Goal: Information Seeking & Learning: Learn about a topic

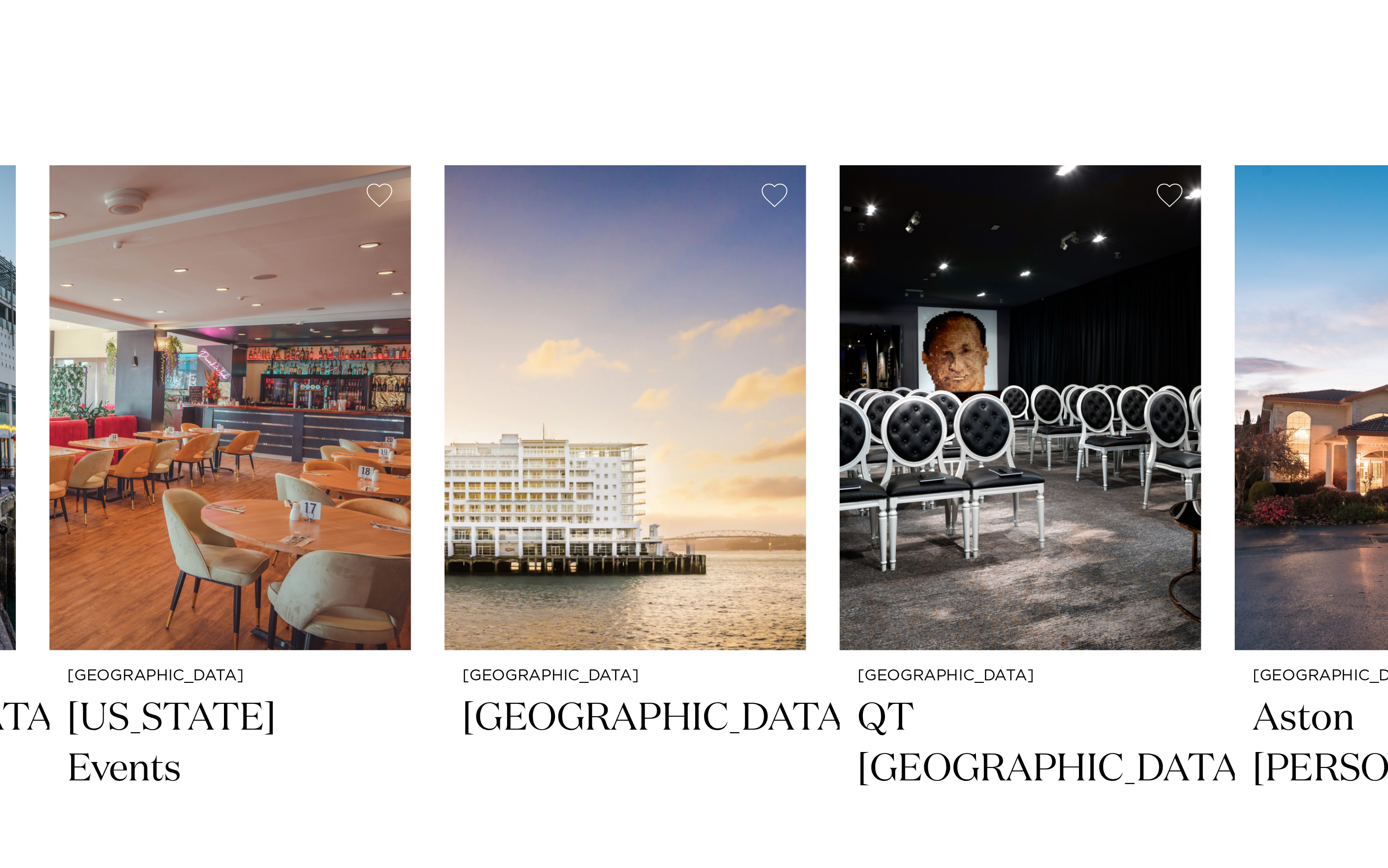
scroll to position [110, 0]
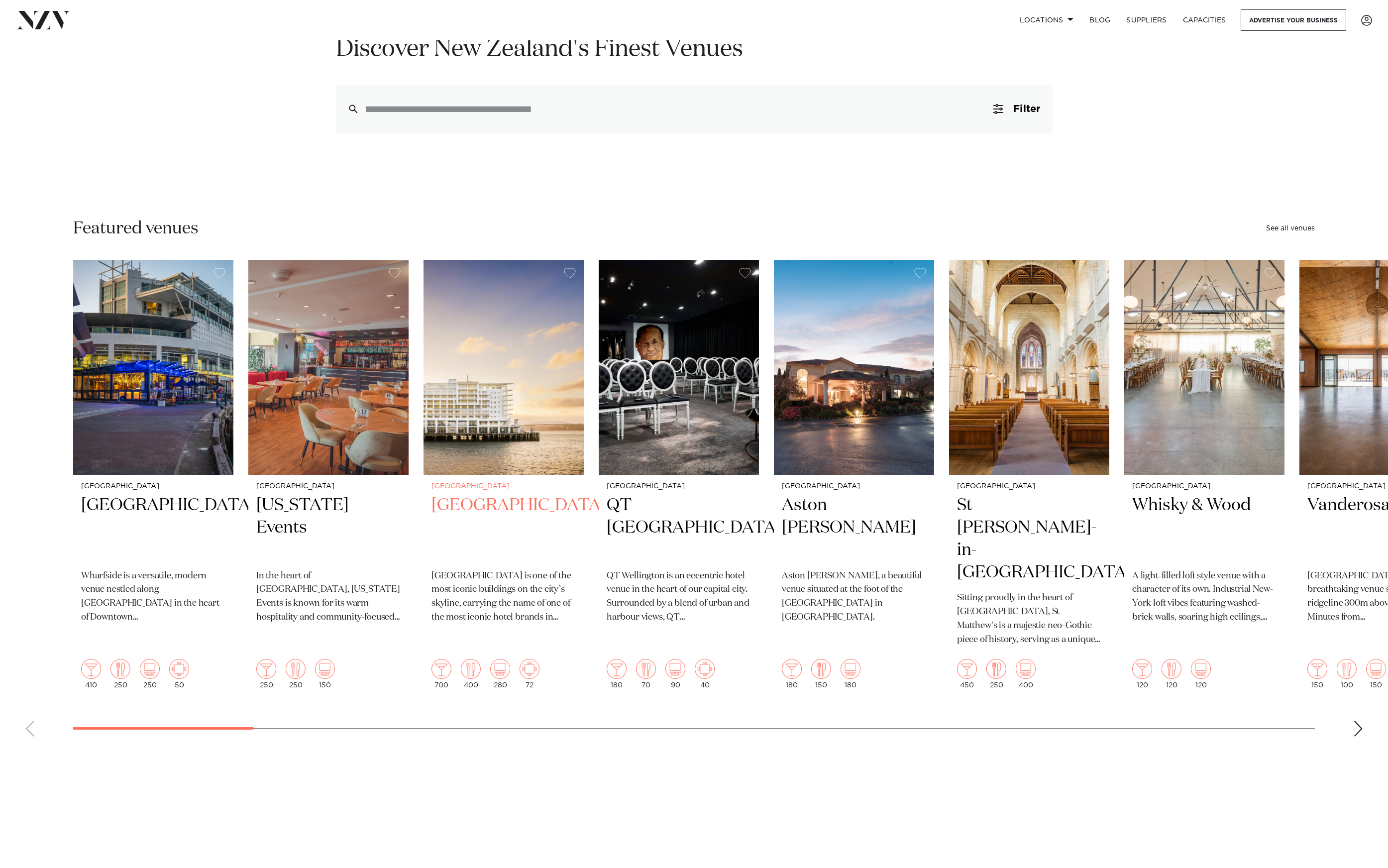
click at [488, 401] on img "3 / 49" at bounding box center [503, 367] width 161 height 215
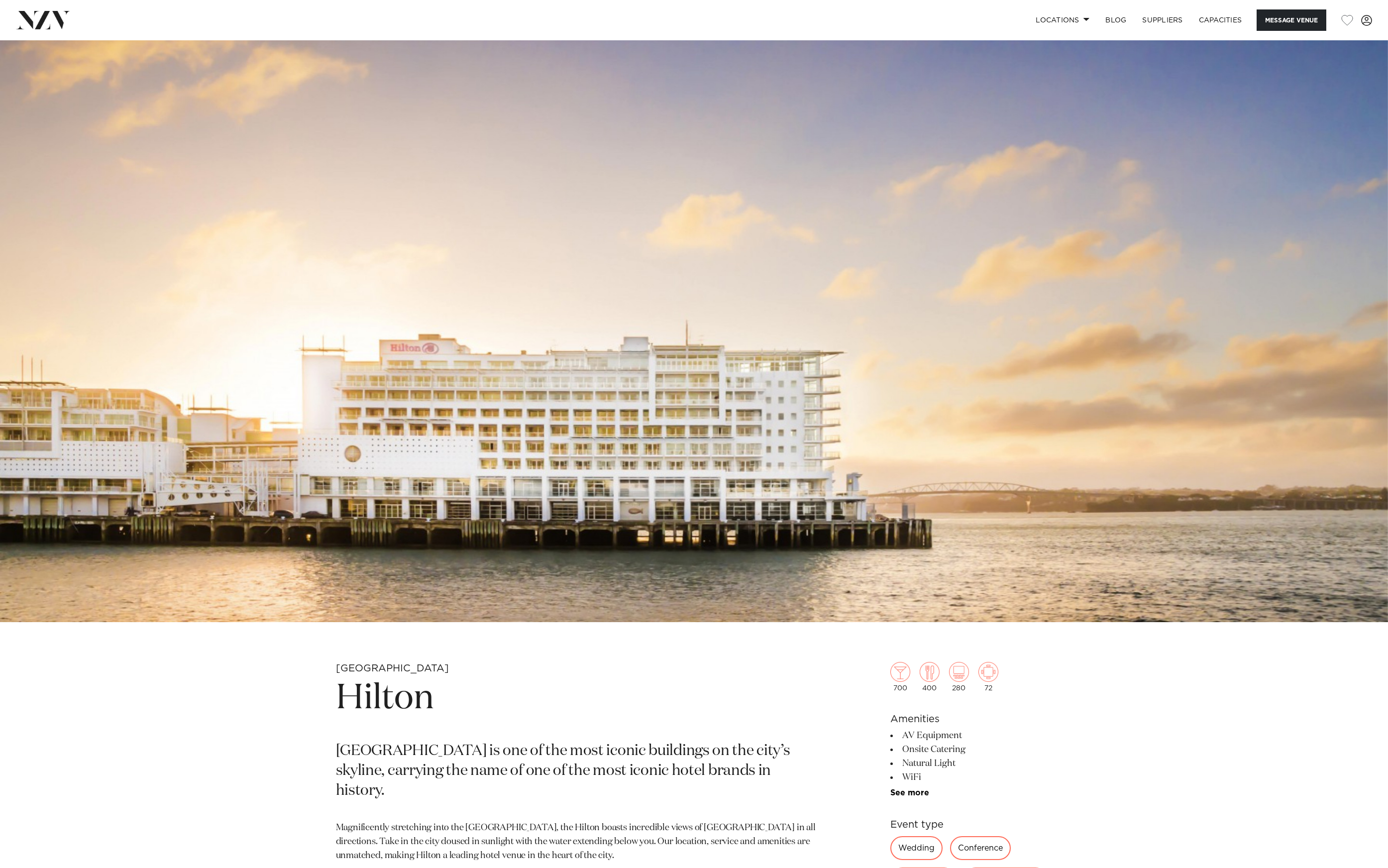
scroll to position [156, 0]
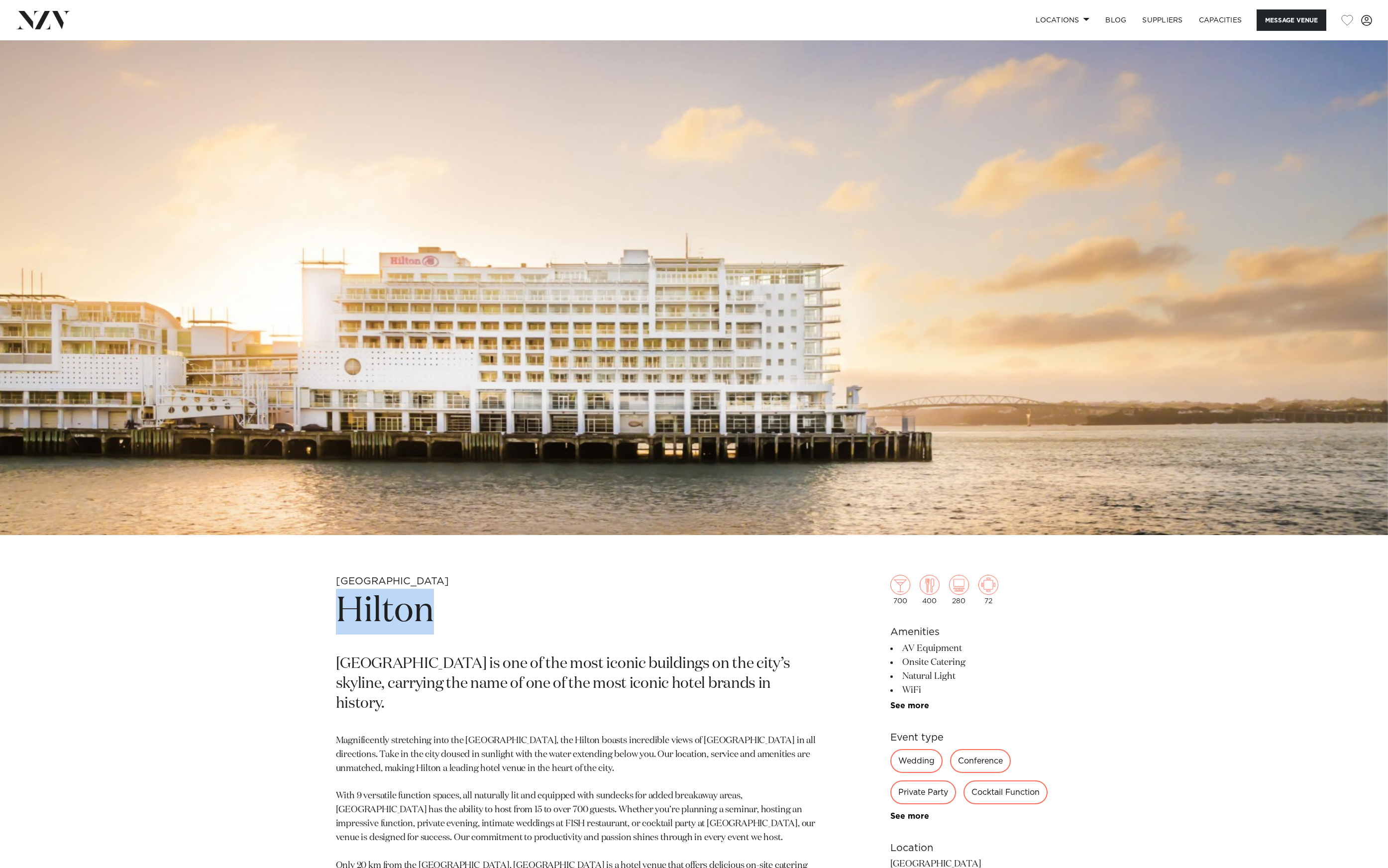
drag, startPoint x: 495, startPoint y: 628, endPoint x: 338, endPoint y: 620, distance: 157.2
click at [338, 620] on h1 "Hilton" at bounding box center [578, 611] width 484 height 46
copy h1 "Hilton"
click at [35, 20] on img at bounding box center [43, 20] width 54 height 18
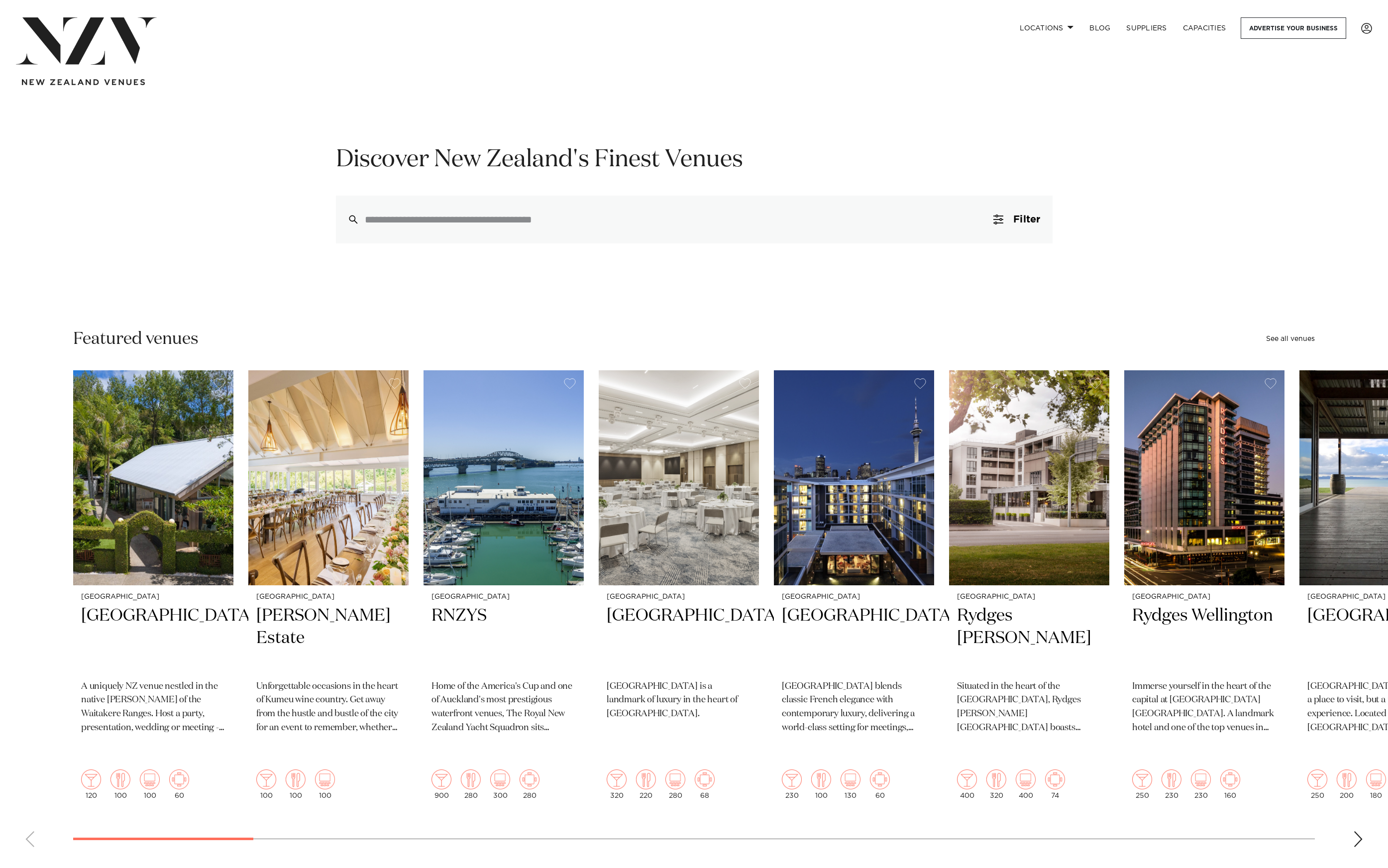
click at [547, 506] on div "Auckland Tui Hills A uniquely NZ venue nestled in the native bush of the Waitak…" at bounding box center [693, 588] width 1242 height 437
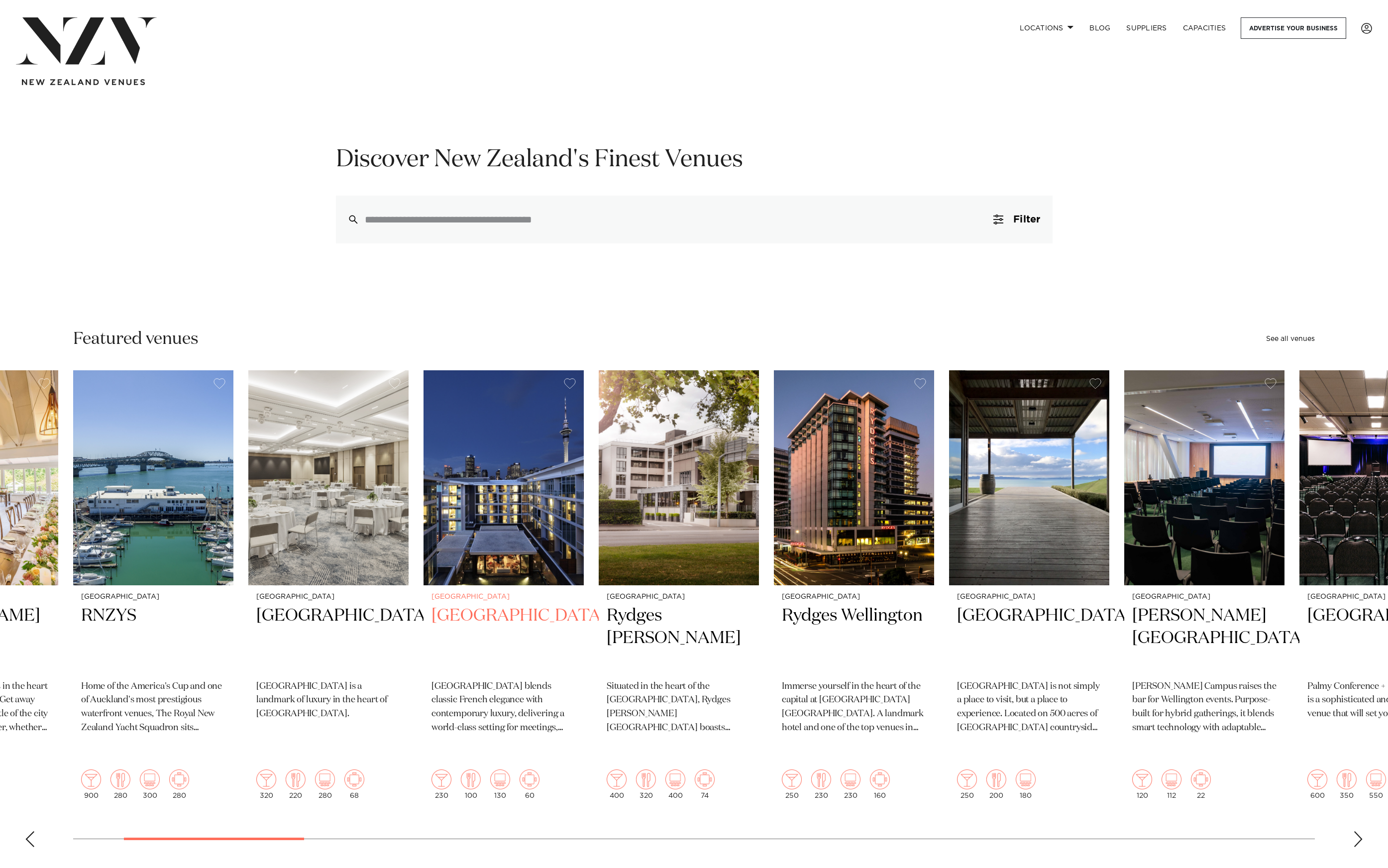
click at [479, 439] on img "5 / 49" at bounding box center [503, 477] width 161 height 215
click at [518, 627] on h2 "[GEOGRAPHIC_DATA]" at bounding box center [503, 638] width 144 height 68
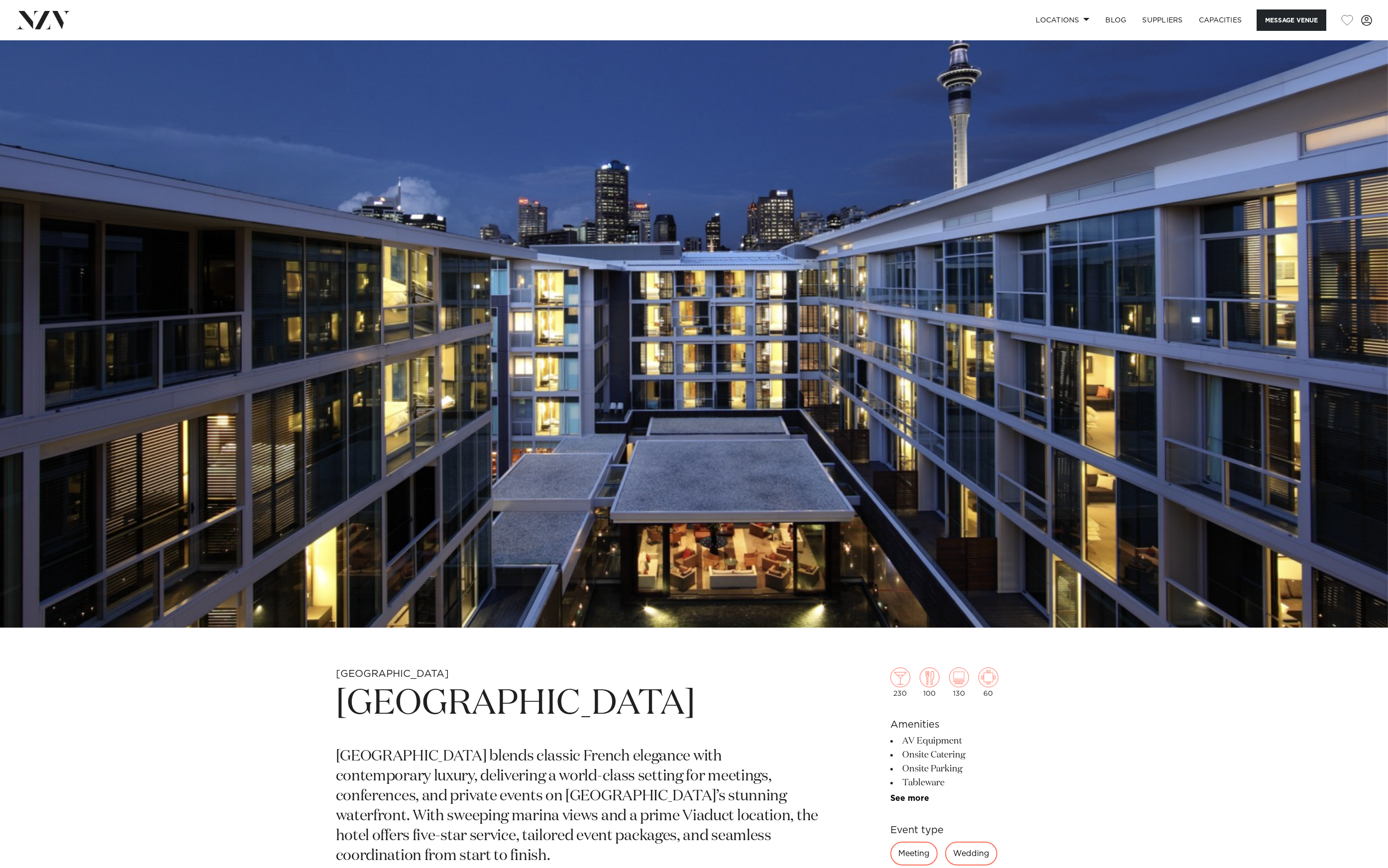
scroll to position [190, 0]
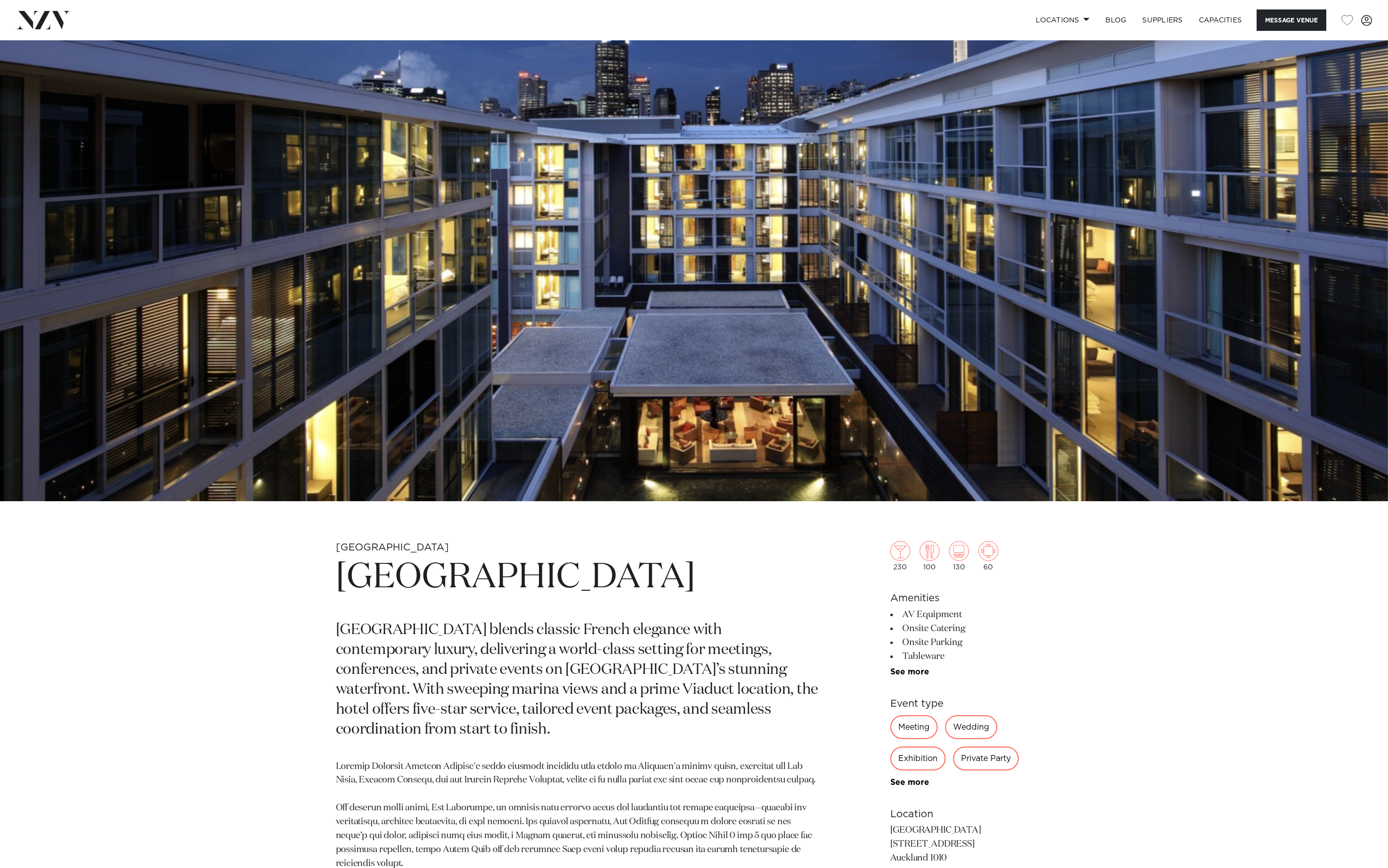
drag, startPoint x: 499, startPoint y: 626, endPoint x: 308, endPoint y: 590, distance: 194.4
click at [308, 590] on div "[GEOGRAPHIC_DATA] Sofitel Auckland Viaduct Harbour blends classic French elegan…" at bounding box center [694, 809] width 847 height 536
copy h1 "[GEOGRAPHIC_DATA]"
